Goal: Information Seeking & Learning: Learn about a topic

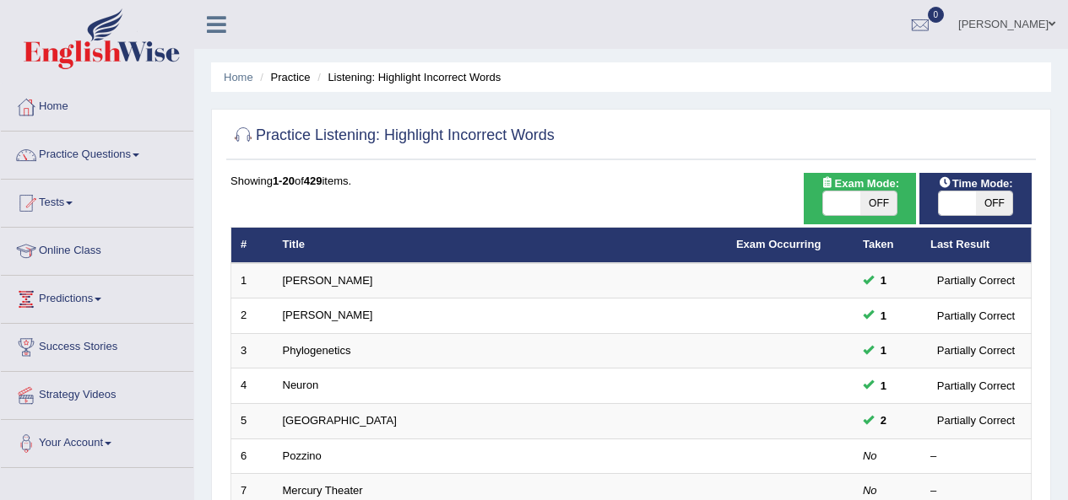
click at [313, 484] on link "Mercury Theater" at bounding box center [323, 490] width 80 height 13
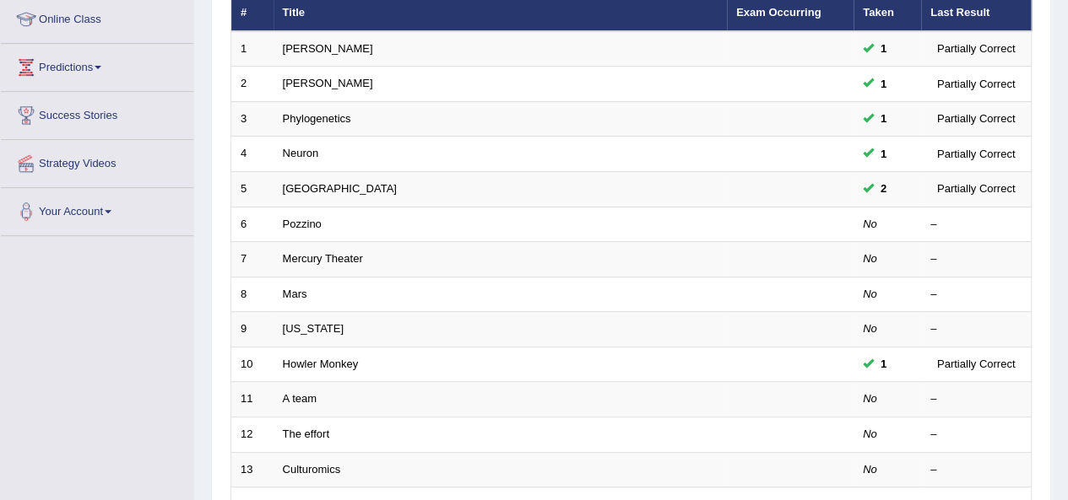
scroll to position [232, 0]
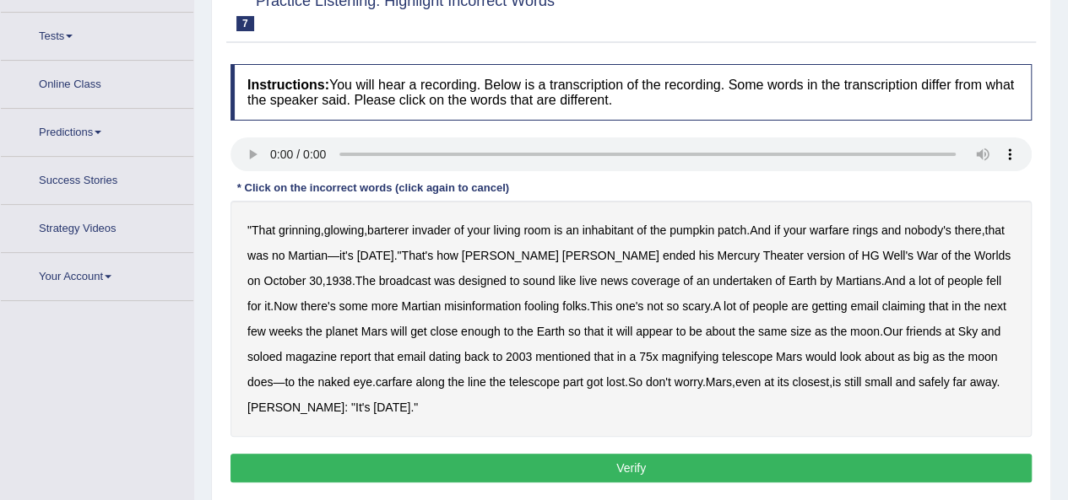
scroll to position [189, 0]
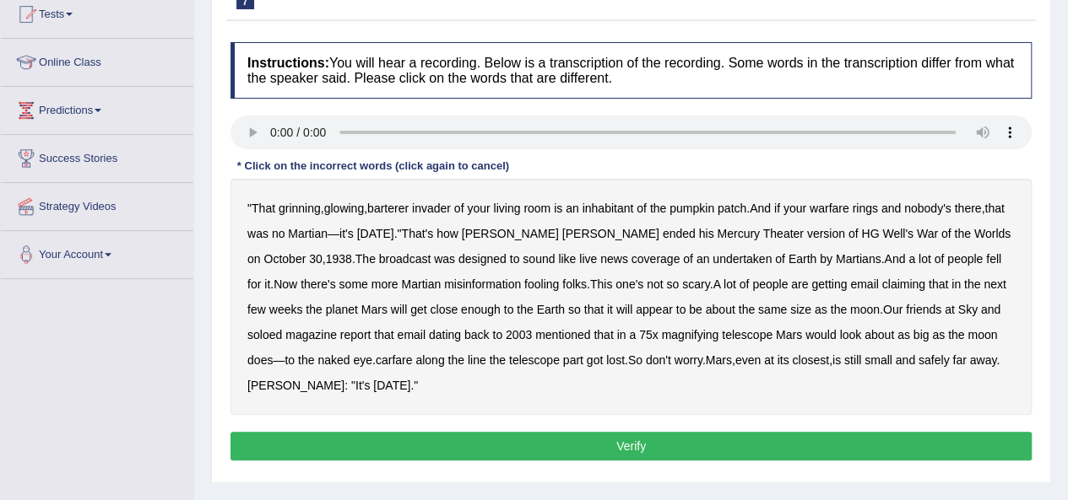
click at [395, 203] on b "barterer" at bounding box center [387, 209] width 41 height 14
click at [831, 208] on b "warfare" at bounding box center [829, 209] width 40 height 14
click at [712, 257] on b "undertaken" at bounding box center [741, 259] width 59 height 14
click at [255, 334] on b "soloed" at bounding box center [264, 335] width 35 height 14
click at [393, 357] on b "carfare" at bounding box center [394, 361] width 37 height 14
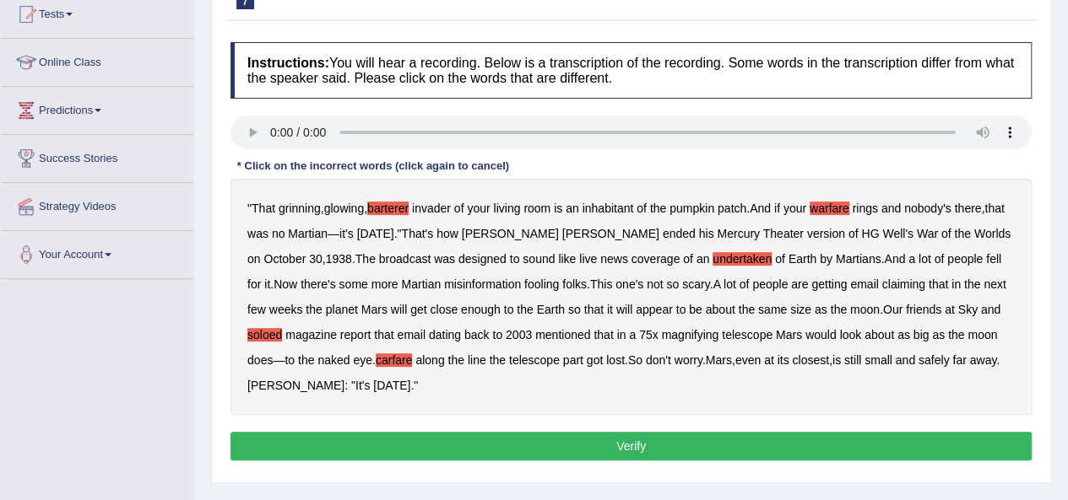
click at [836, 440] on button "Verify" at bounding box center [630, 446] width 801 height 29
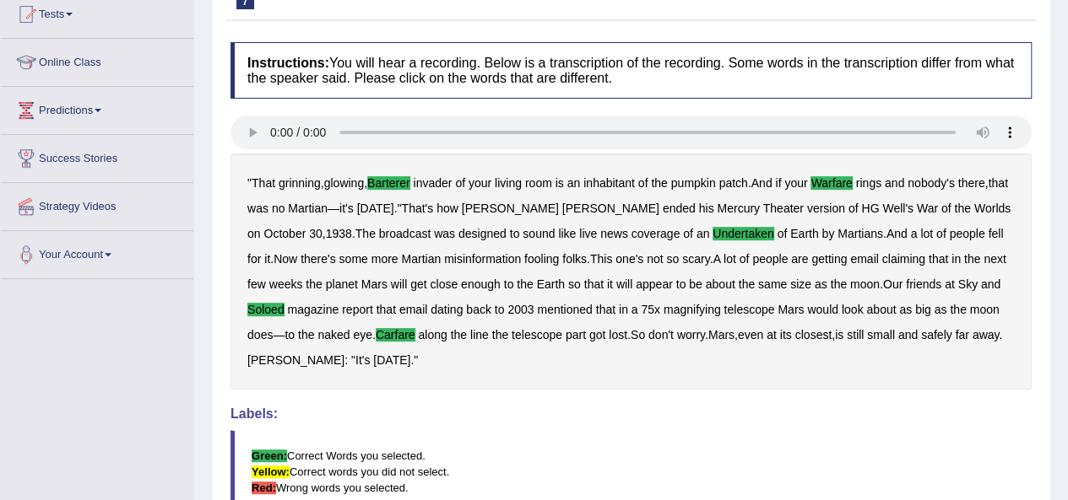
click at [672, 238] on div "" That grinning , glowing , barterer invader of your living room is an inhabita…" at bounding box center [630, 272] width 801 height 236
click at [427, 295] on div "" That grinning , glowing , barterer invader of your living room is an inhabita…" at bounding box center [630, 272] width 801 height 236
click at [410, 181] on b "barterer" at bounding box center [388, 183] width 43 height 14
click at [407, 181] on b "barterer" at bounding box center [388, 183] width 43 height 14
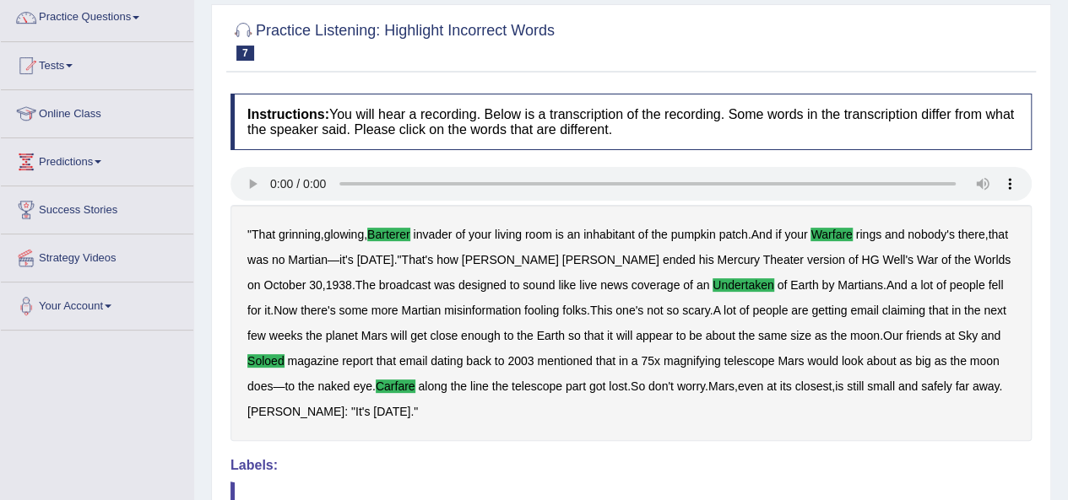
scroll to position [118, 0]
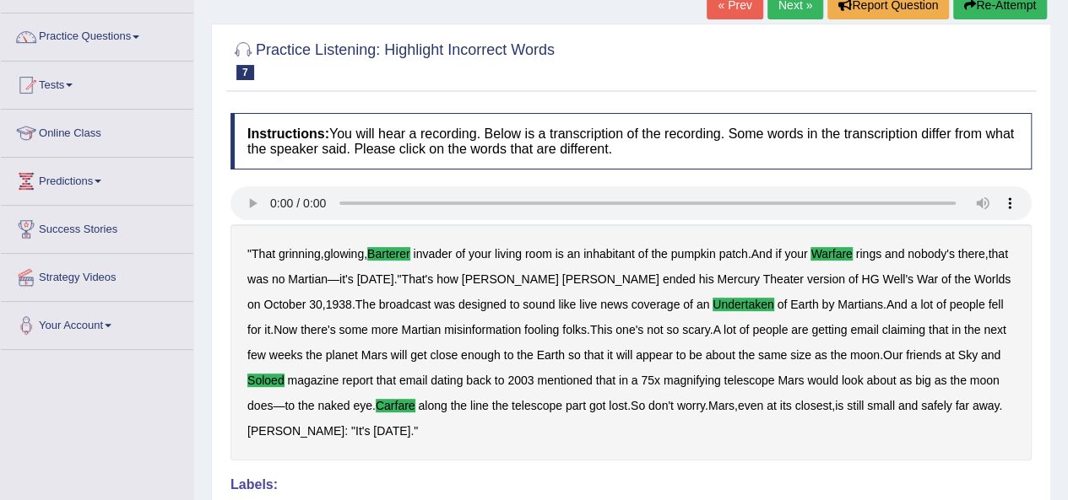
click at [970, 11] on button "Re-Attempt" at bounding box center [1000, 5] width 94 height 29
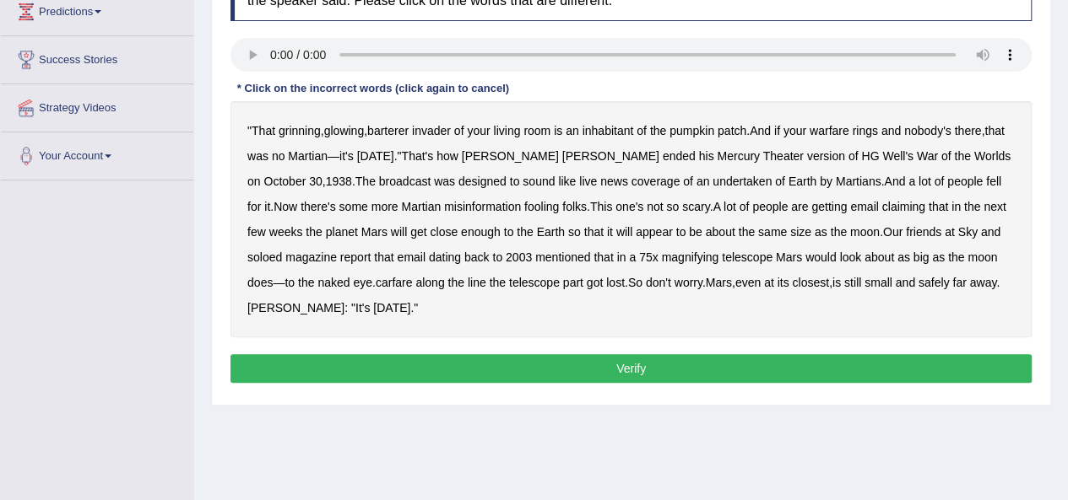
scroll to position [288, 0]
click at [396, 128] on b "barterer" at bounding box center [387, 131] width 41 height 14
click at [392, 283] on b "carfare" at bounding box center [394, 283] width 37 height 14
click at [712, 180] on b "undertaken" at bounding box center [741, 182] width 59 height 14
click at [840, 127] on b "warfare" at bounding box center [829, 131] width 40 height 14
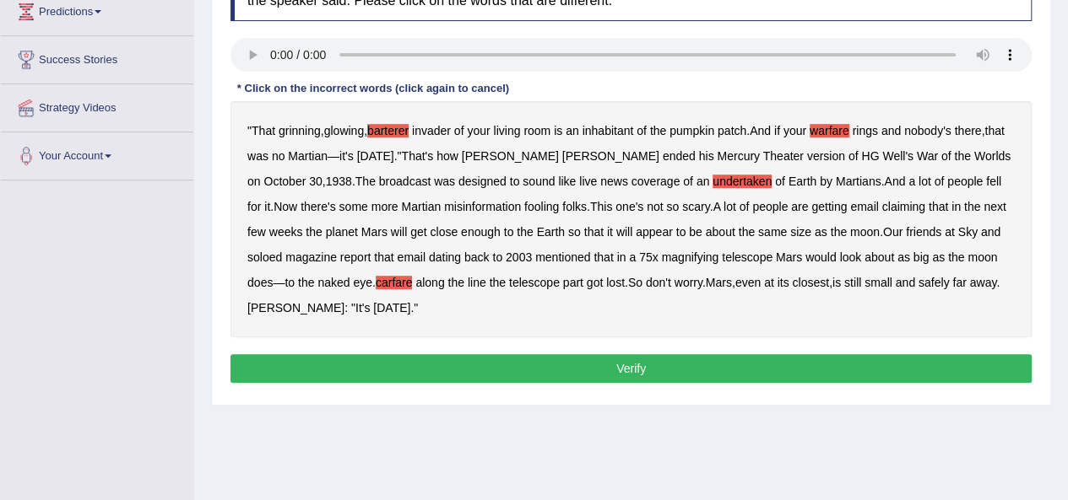
click at [750, 251] on b "telescope" at bounding box center [747, 258] width 51 height 14
click at [267, 251] on b "soloed" at bounding box center [264, 258] width 35 height 14
click at [682, 365] on button "Verify" at bounding box center [630, 368] width 801 height 29
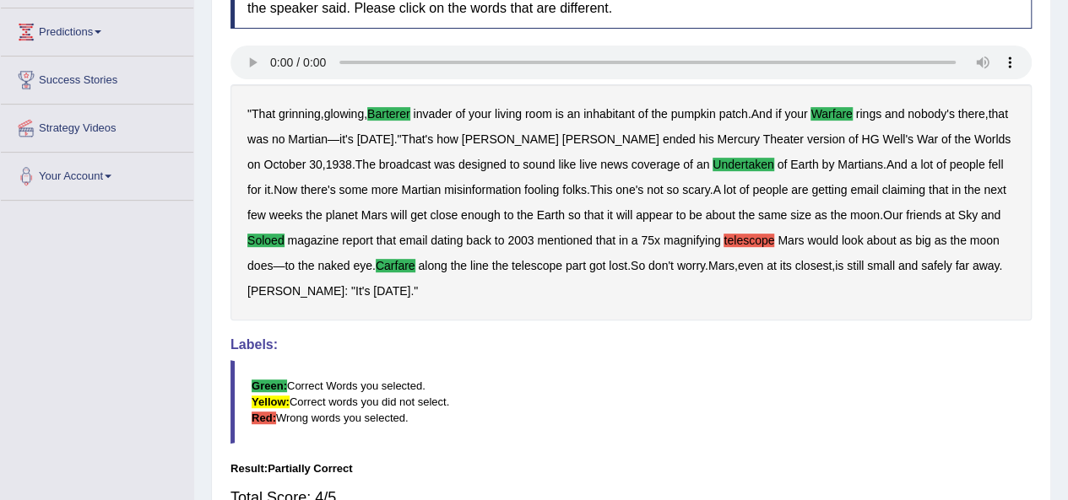
scroll to position [0, 0]
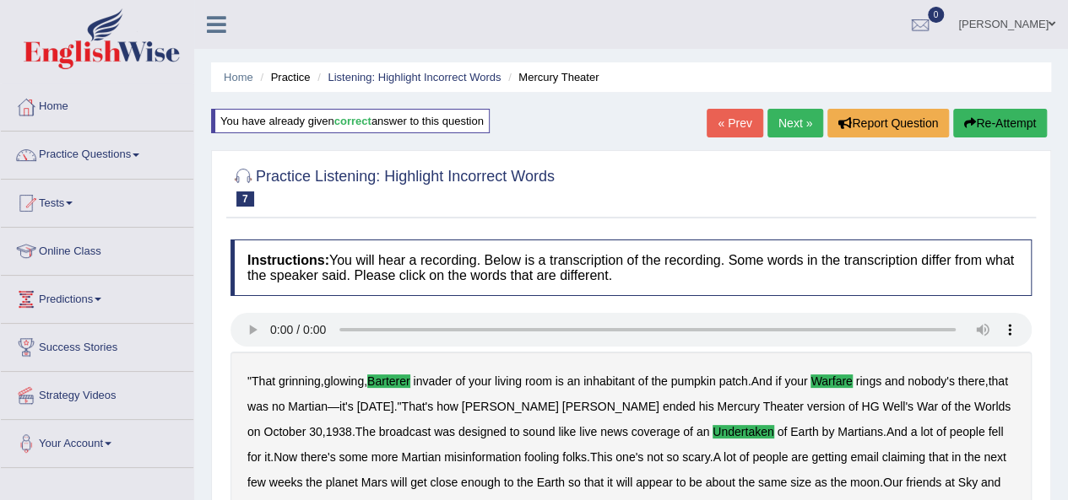
click at [788, 119] on link "Next »" at bounding box center [795, 123] width 56 height 29
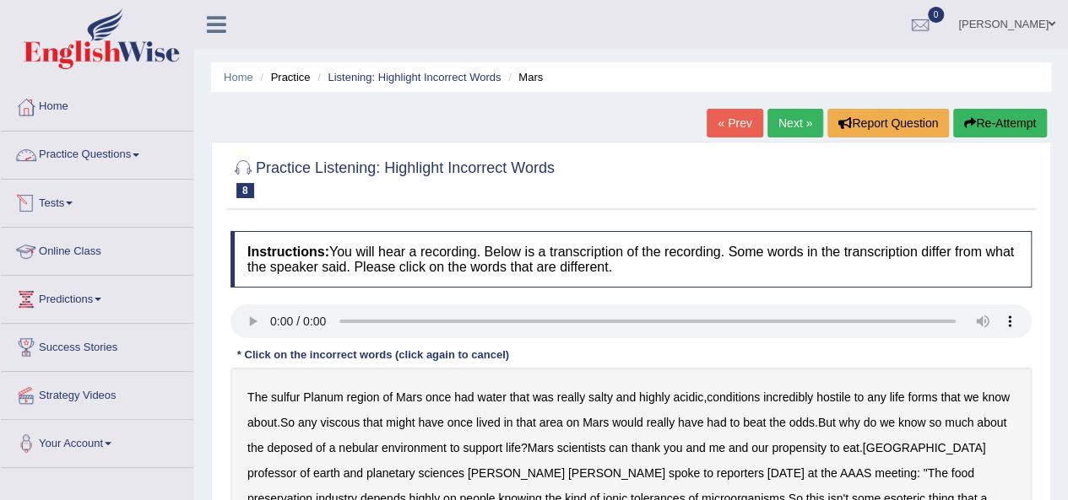
click at [135, 144] on link "Practice Questions" at bounding box center [97, 153] width 192 height 42
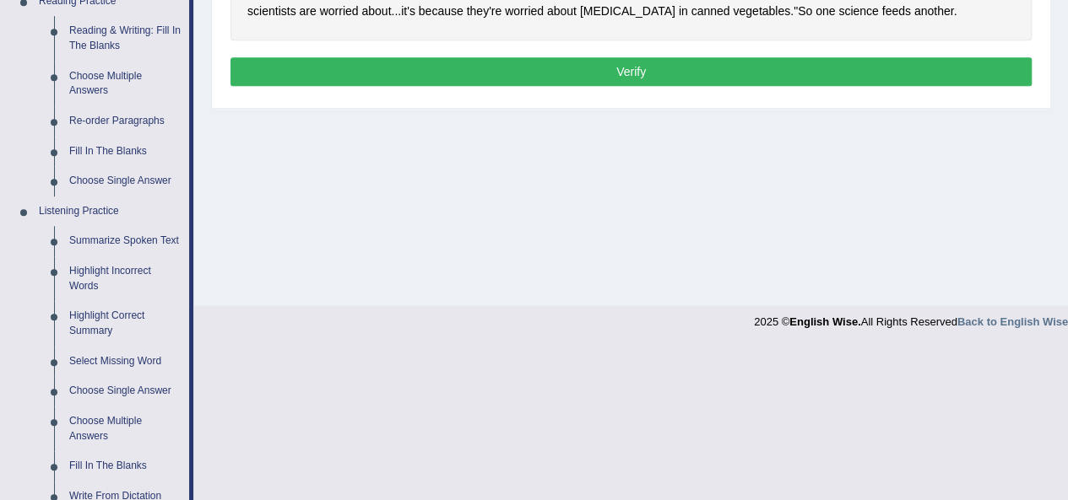
scroll to position [635, 0]
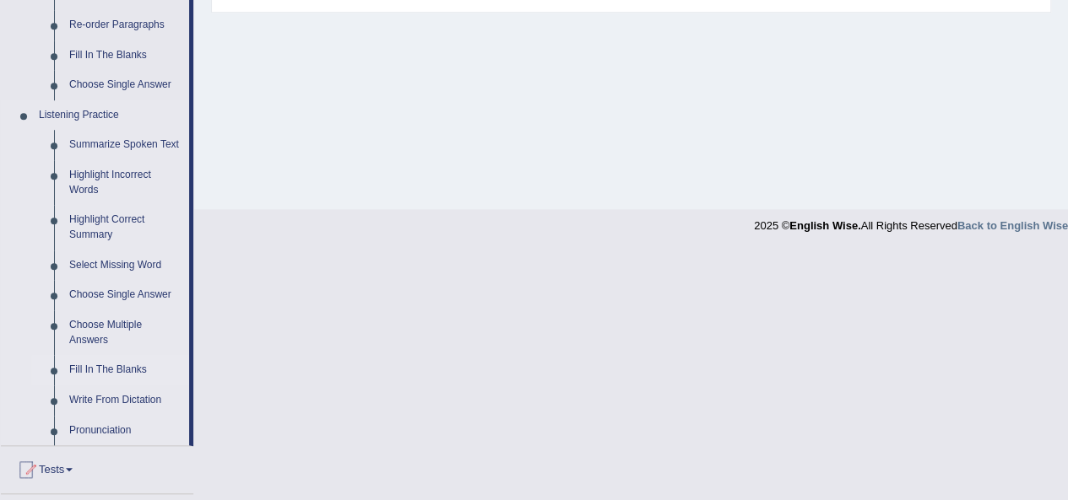
click at [97, 370] on link "Fill In The Blanks" at bounding box center [125, 370] width 127 height 30
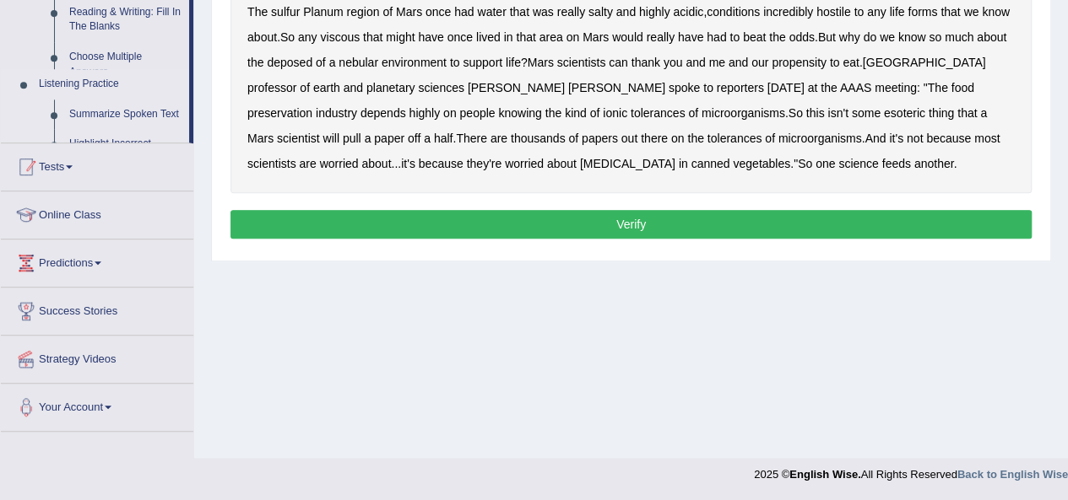
scroll to position [293, 0]
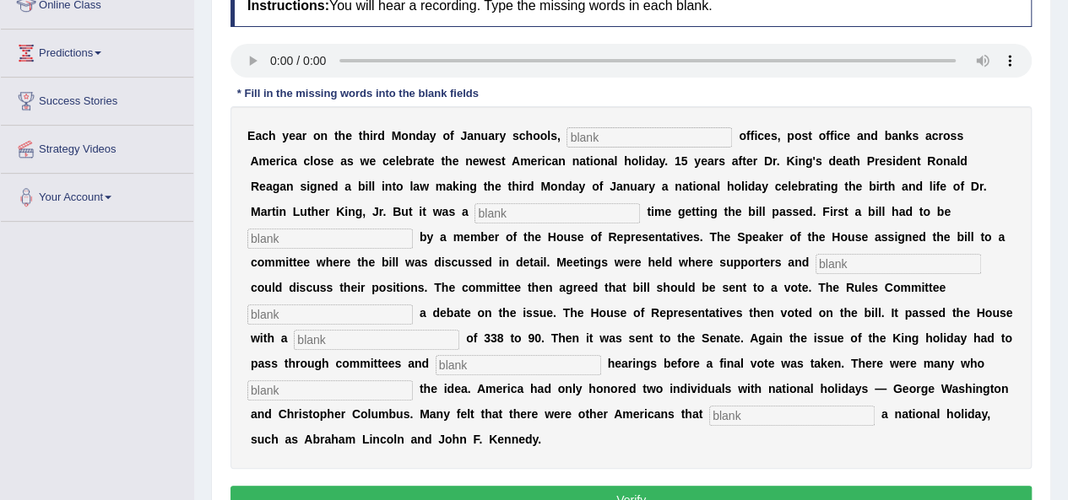
scroll to position [255, 0]
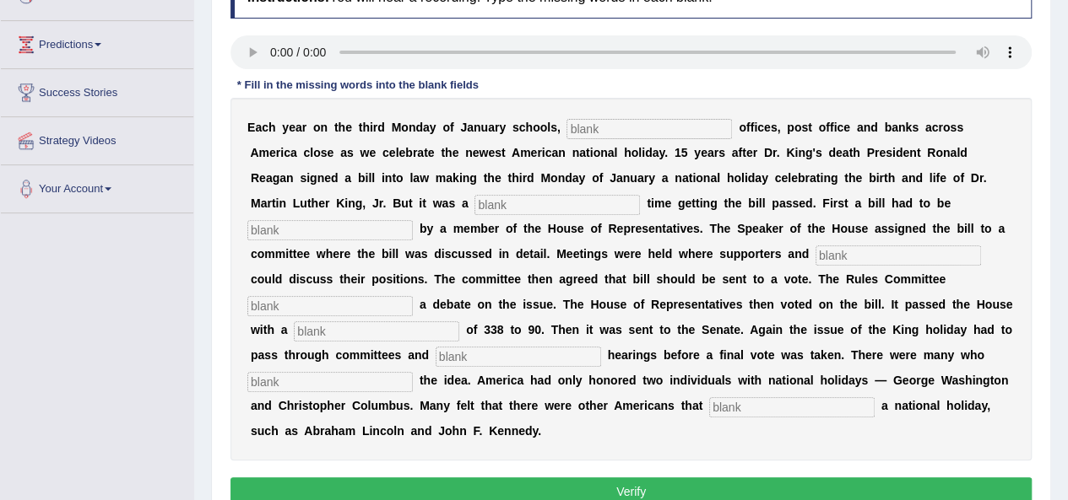
click at [611, 131] on input "text" at bounding box center [648, 129] width 165 height 20
click at [643, 127] on input "text" at bounding box center [648, 129] width 165 height 20
type input "federal"
click at [621, 205] on input "text" at bounding box center [556, 205] width 165 height 20
type input "tough"
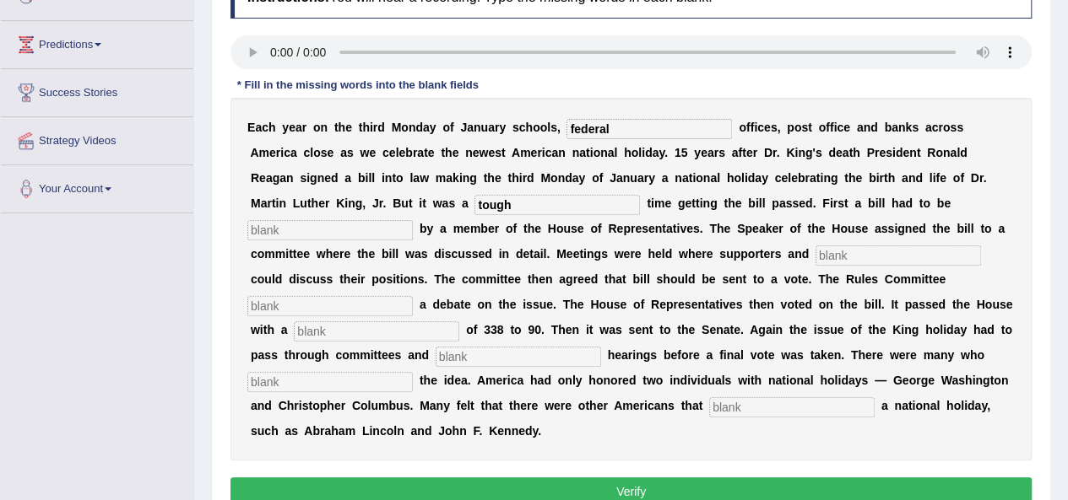
click at [377, 224] on input "text" at bounding box center [329, 230] width 165 height 20
type input "iiii"
click at [920, 251] on input "text" at bounding box center [897, 256] width 165 height 20
type input "opponents"
click at [317, 304] on input "text" at bounding box center [329, 306] width 165 height 20
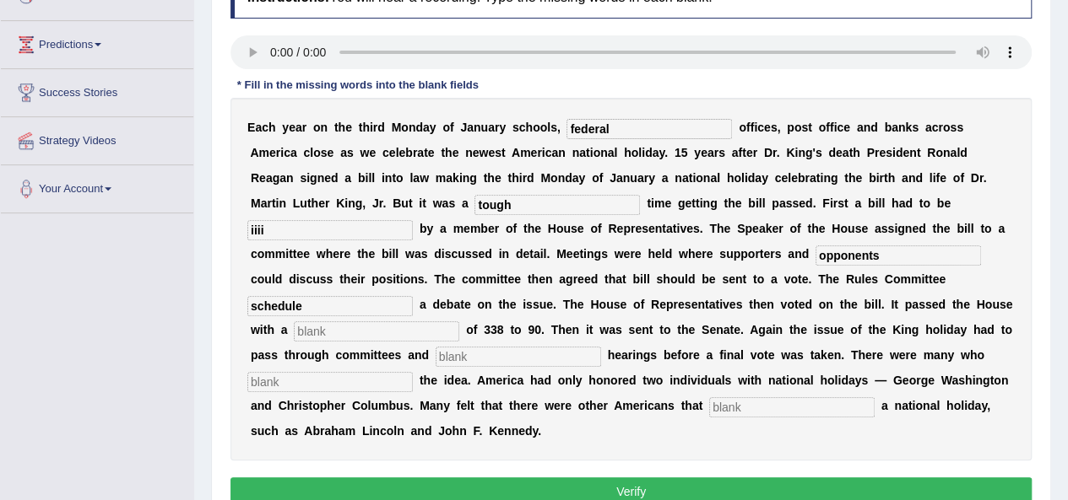
type input "schedule"
click at [354, 327] on input "text" at bounding box center [376, 332] width 165 height 20
type input "vote"
click at [510, 358] on input "text" at bounding box center [517, 357] width 165 height 20
type input "public"
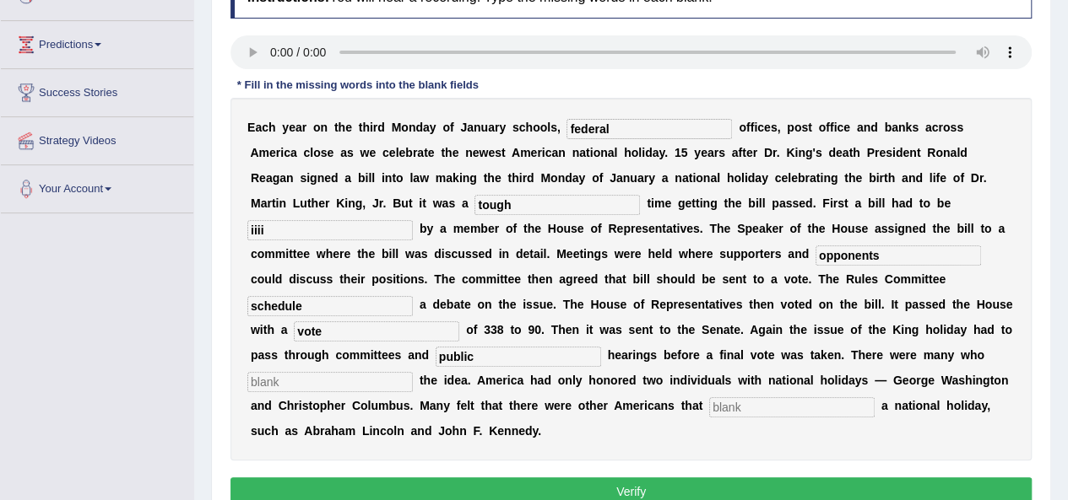
click at [389, 376] on input "text" at bounding box center [329, 382] width 165 height 20
type input "opposed"
click at [779, 409] on input "text" at bounding box center [791, 407] width 165 height 20
type input "deserve"
click at [801, 489] on button "Verify" at bounding box center [630, 492] width 801 height 29
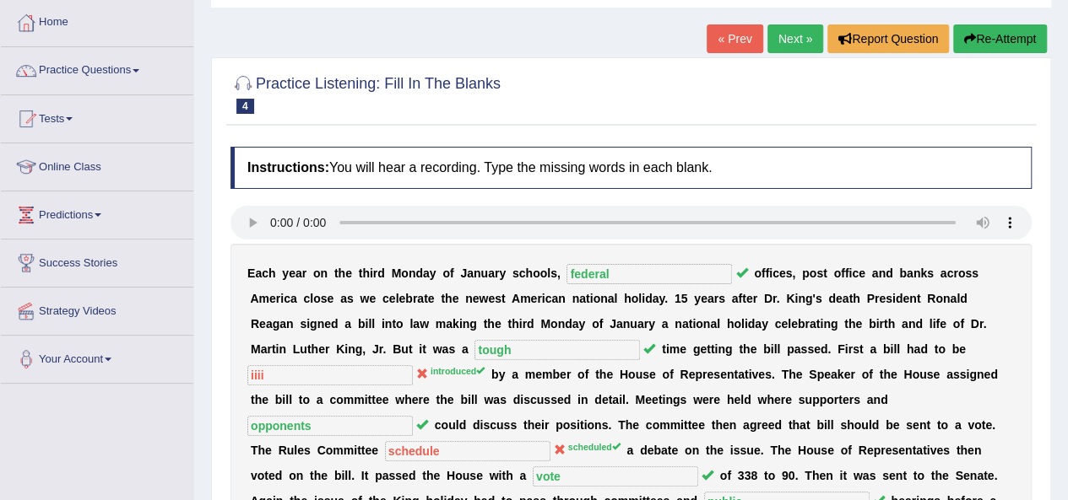
scroll to position [83, 0]
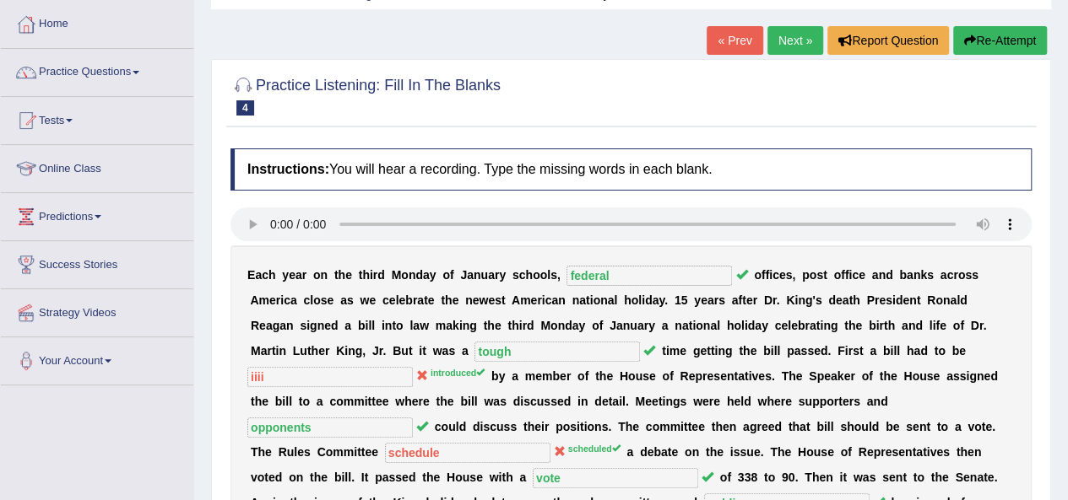
click at [798, 45] on link "Next »" at bounding box center [795, 40] width 56 height 29
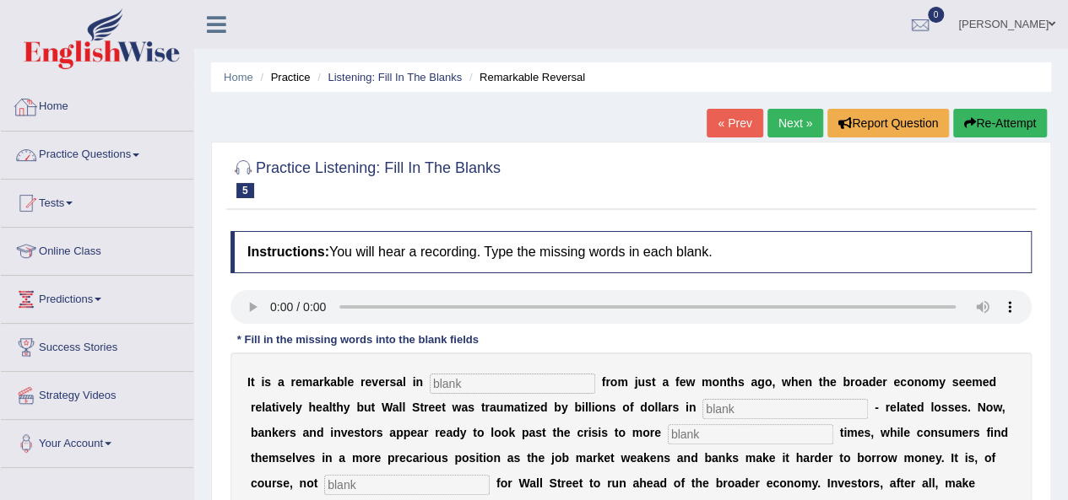
click at [121, 150] on link "Practice Questions" at bounding box center [97, 153] width 192 height 42
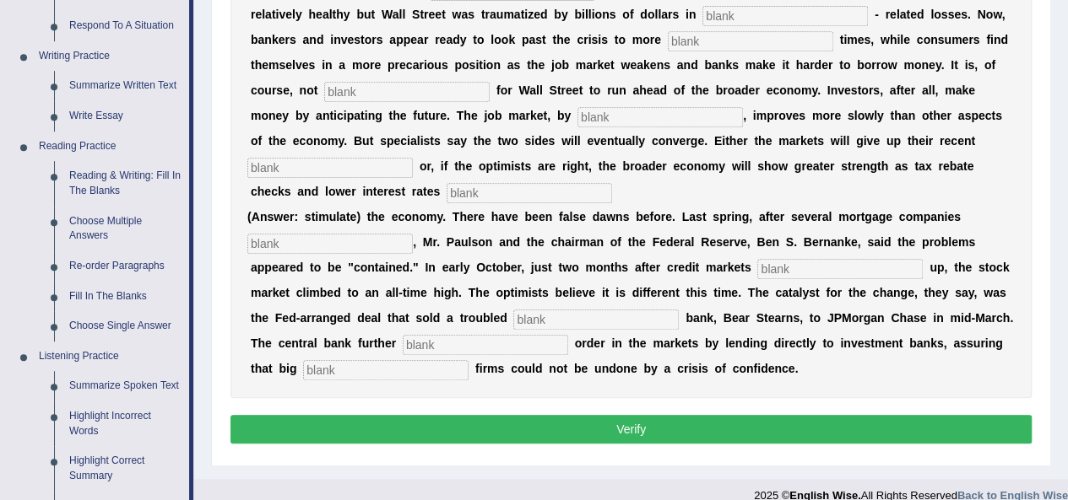
scroll to position [444, 0]
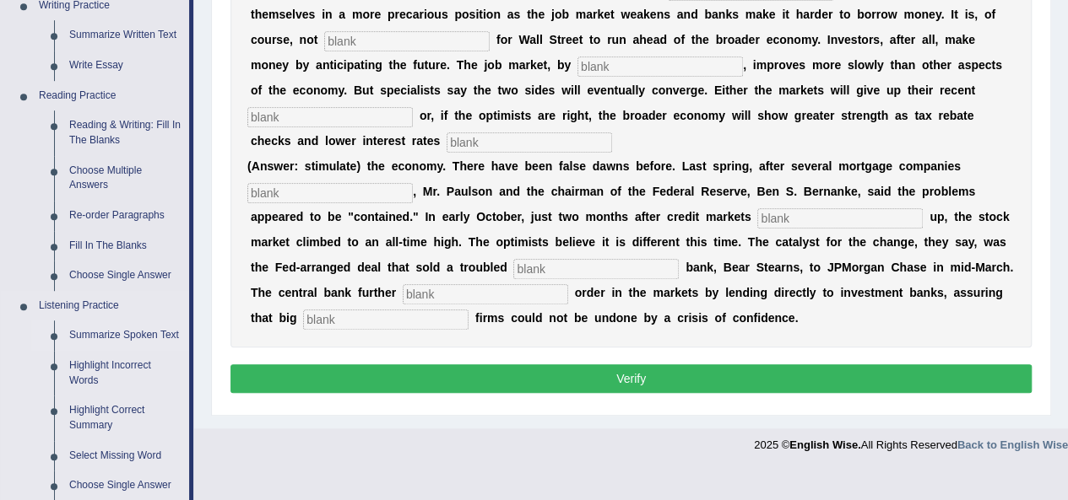
click at [132, 333] on link "Summarize Spoken Text" at bounding box center [125, 336] width 127 height 30
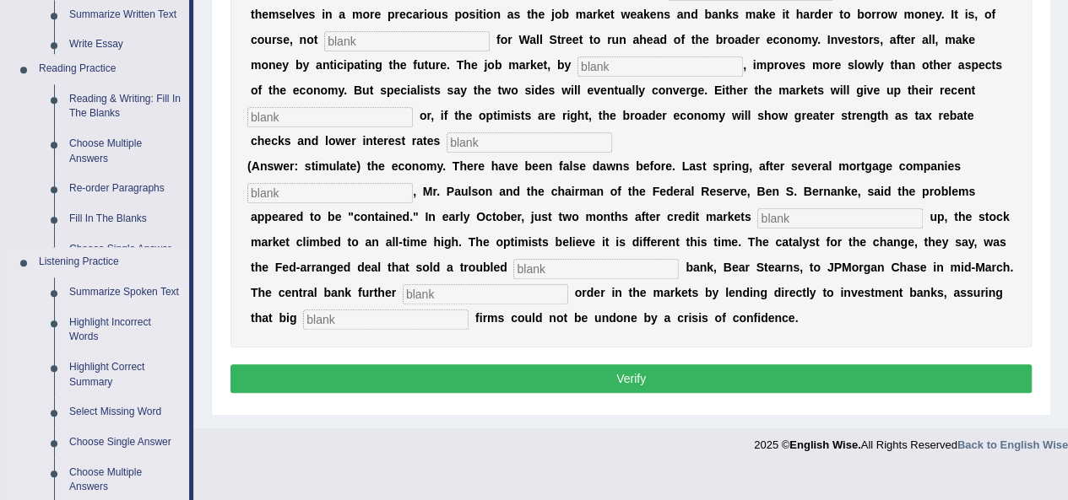
scroll to position [412, 0]
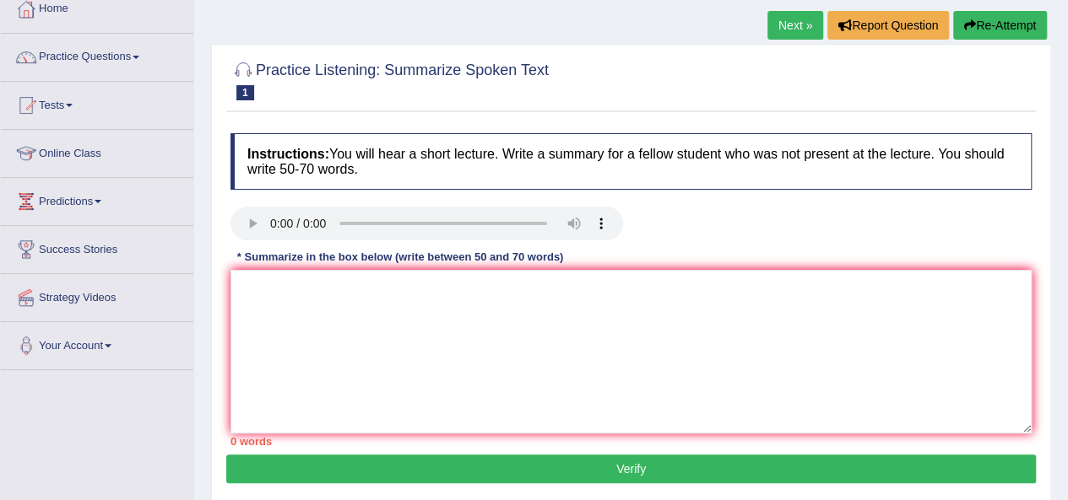
scroll to position [100, 0]
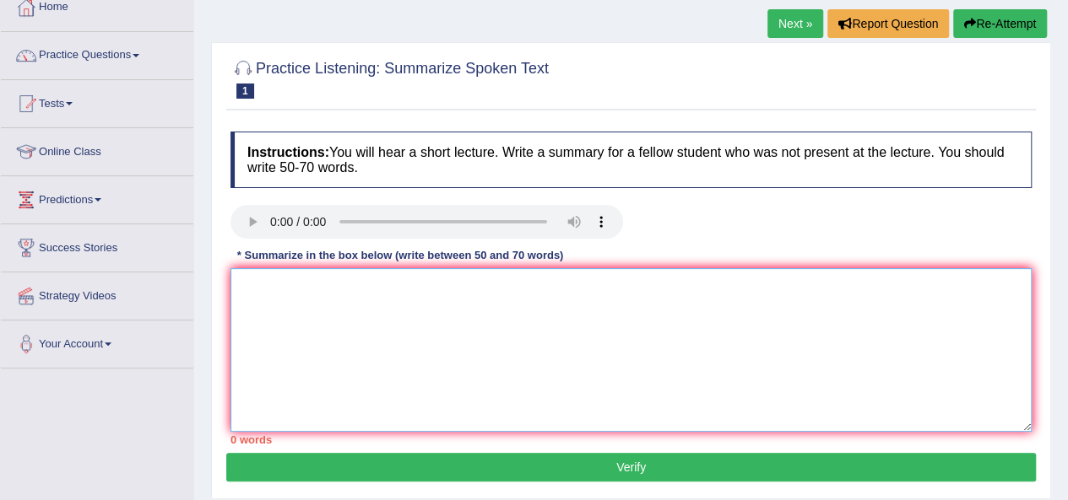
click at [306, 290] on textarea at bounding box center [630, 350] width 801 height 164
click at [532, 292] on textarea "The speaker provided a comprehensive overview of" at bounding box center [630, 350] width 801 height 164
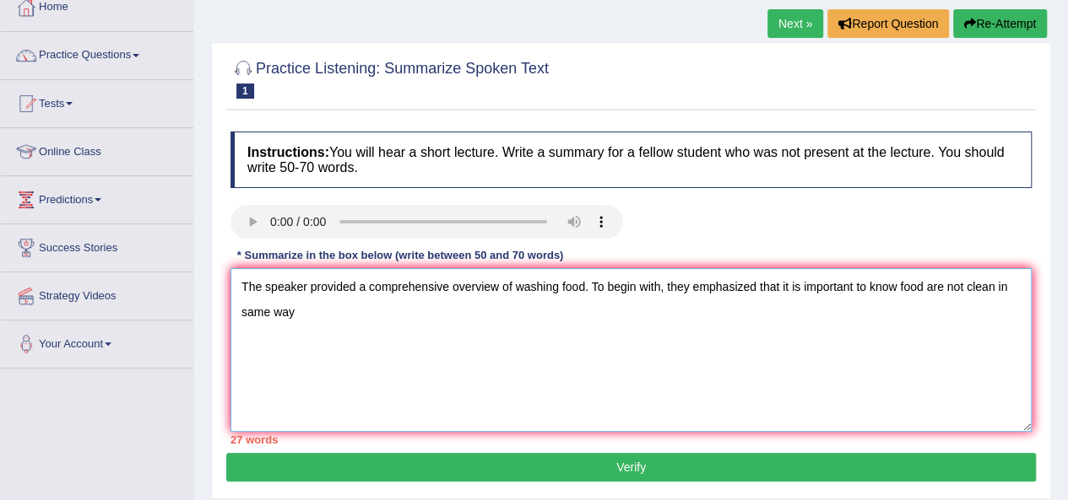
click at [920, 284] on textarea "The speaker provided a comprehensive overview of washing food. To begin with, t…" at bounding box center [630, 350] width 801 height 164
click at [895, 285] on textarea "The speaker provided a comprehensive overview of washing food. To begin with, t…" at bounding box center [630, 350] width 801 height 164
click at [311, 311] on textarea "The speaker provided a comprehensive overview of washing food. To begin with, t…" at bounding box center [630, 350] width 801 height 164
click at [368, 316] on textarea "The speaker provided a comprehensive overview of washing food. To begin with, t…" at bounding box center [630, 350] width 801 height 164
click at [462, 311] on textarea "The speaker provided a comprehensive overview of washing food. To begin with, t…" at bounding box center [630, 350] width 801 height 164
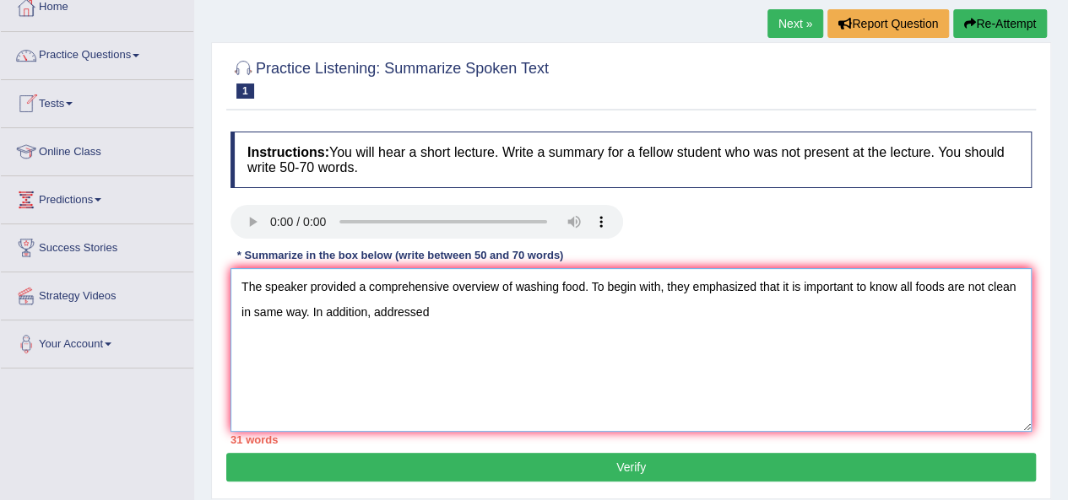
click at [471, 318] on textarea "The speaker provided a comprehensive overview of washing food. To begin with, t…" at bounding box center [630, 350] width 801 height 164
click at [491, 312] on textarea "The speaker provided a comprehensive overview of washing food. To begin with, t…" at bounding box center [630, 350] width 801 height 164
click at [570, 313] on textarea "The speaker provided a comprehensive overview of washing food. To begin with, t…" at bounding box center [630, 350] width 801 height 164
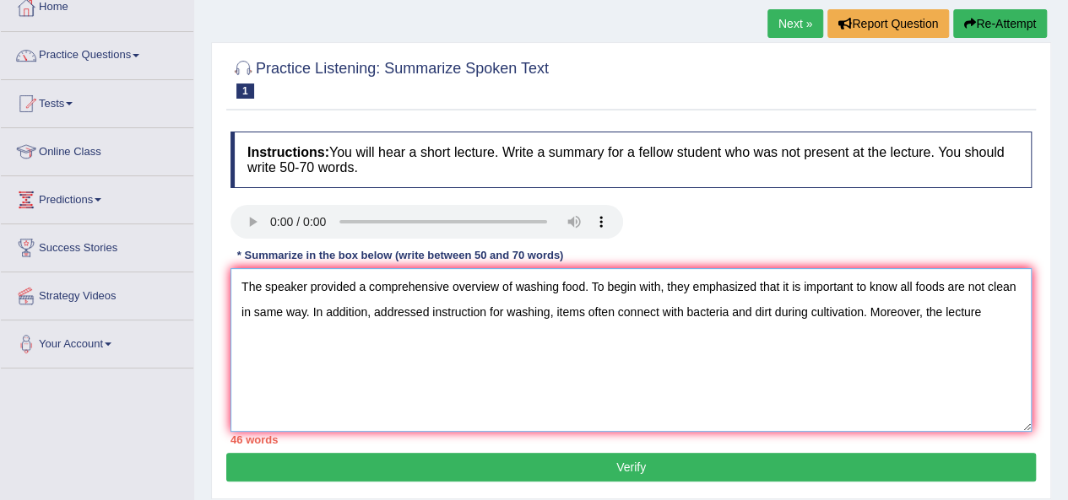
click at [427, 311] on textarea "The speaker provided a comprehensive overview of washing food. To begin with, t…" at bounding box center [630, 350] width 801 height 164
click at [342, 338] on textarea "The speaker provided a comprehensive overview of washing food. To begin with, t…" at bounding box center [630, 350] width 801 height 164
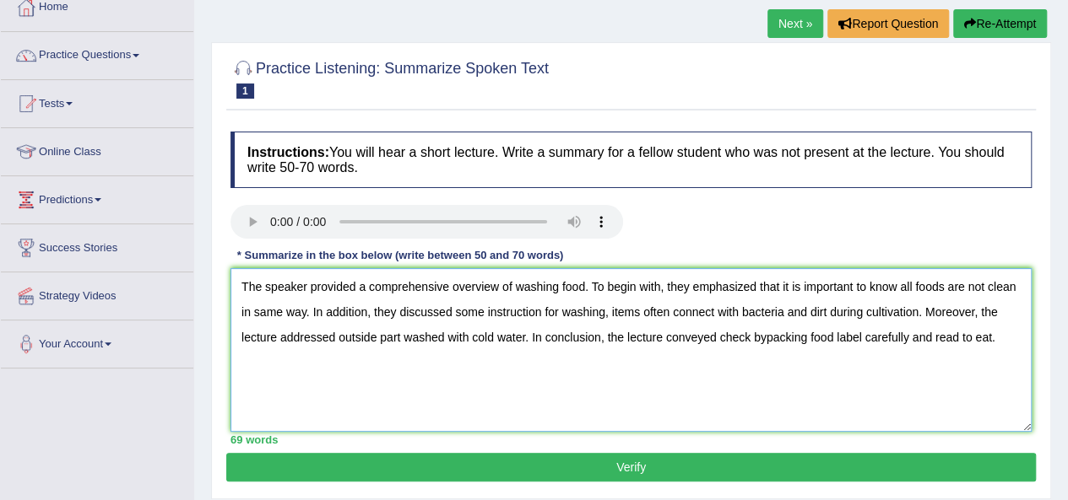
click at [955, 338] on textarea "The speaker provided a comprehensive overview of washing food. To begin with, t…" at bounding box center [630, 350] width 801 height 164
type textarea "The speaker provided a comprehensive overview of washing food. To begin with, t…"
click at [679, 469] on button "Verify" at bounding box center [630, 467] width 809 height 29
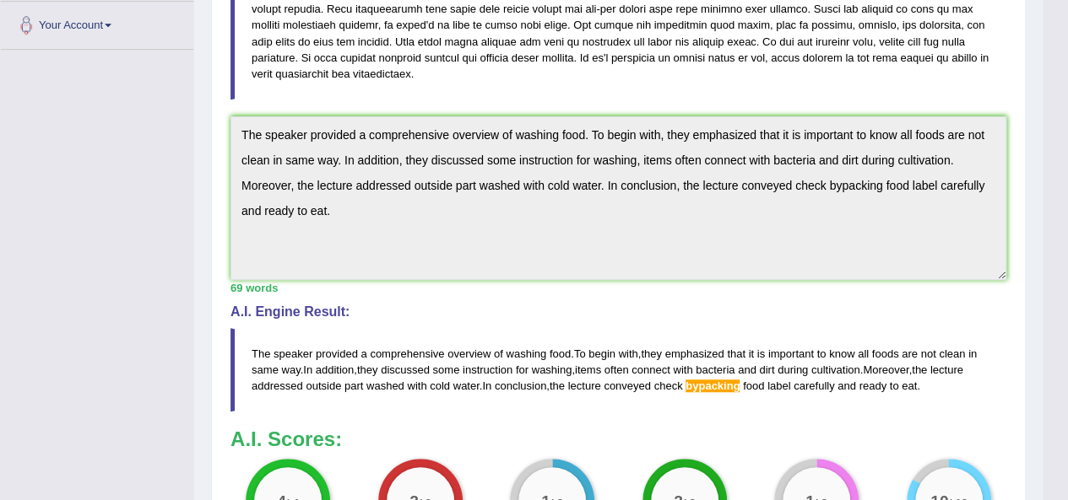
scroll to position [409, 0]
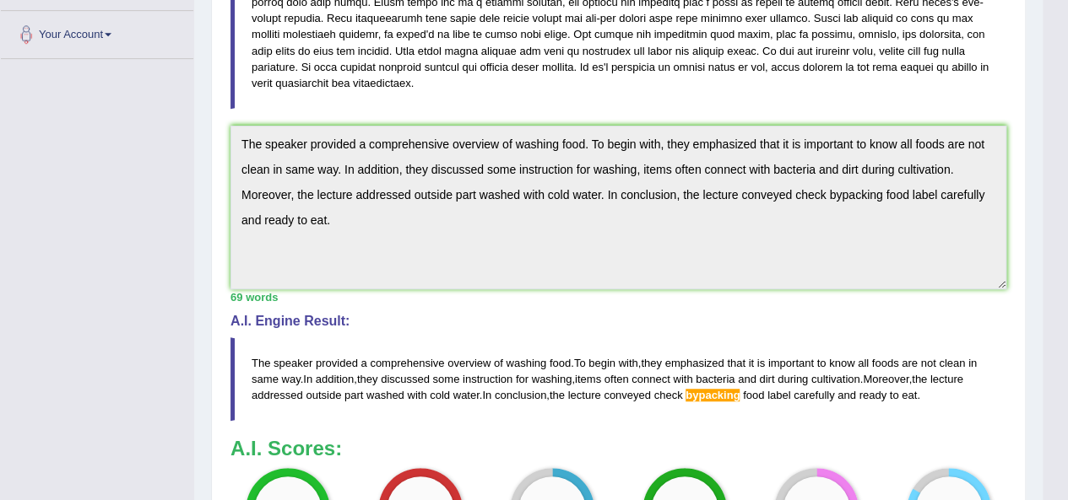
drag, startPoint x: 1067, startPoint y: 355, endPoint x: 1079, endPoint y: 208, distance: 147.4
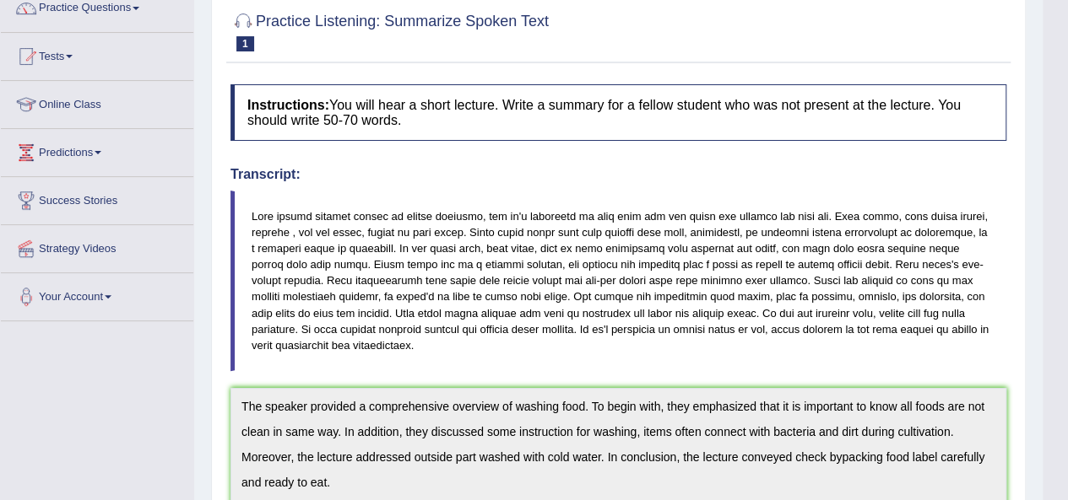
scroll to position [0, 0]
